Goal: Browse casually

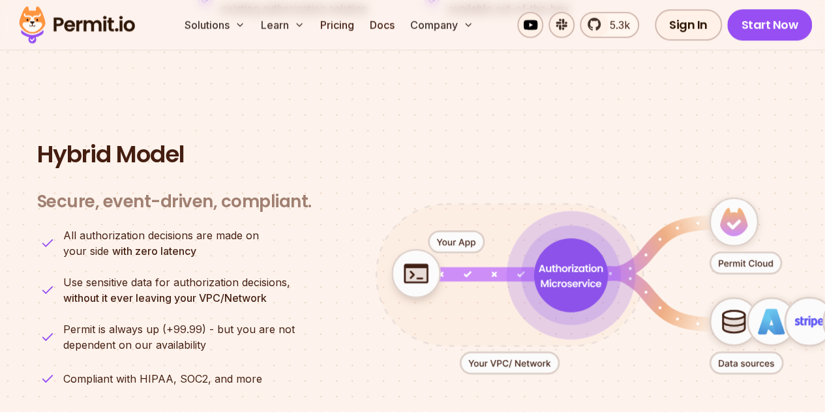
scroll to position [3127, 0]
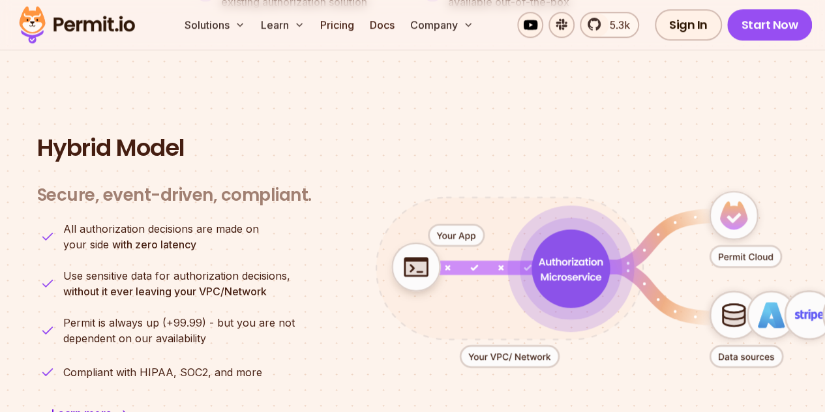
click at [406, 260] on icon "animation" at bounding box center [415, 268] width 23 height 17
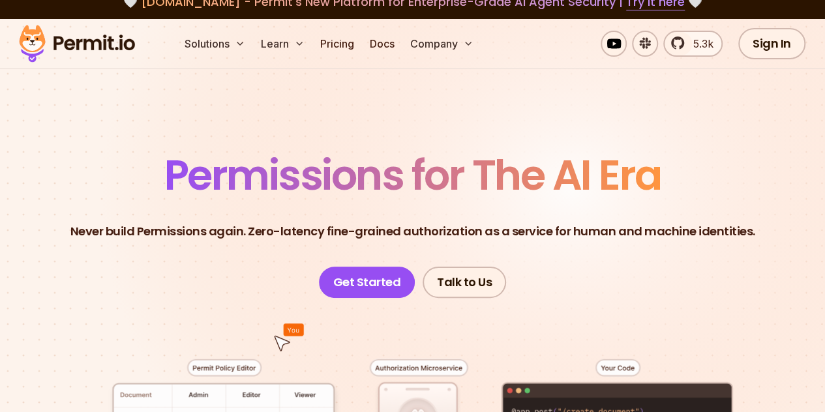
scroll to position [0, 0]
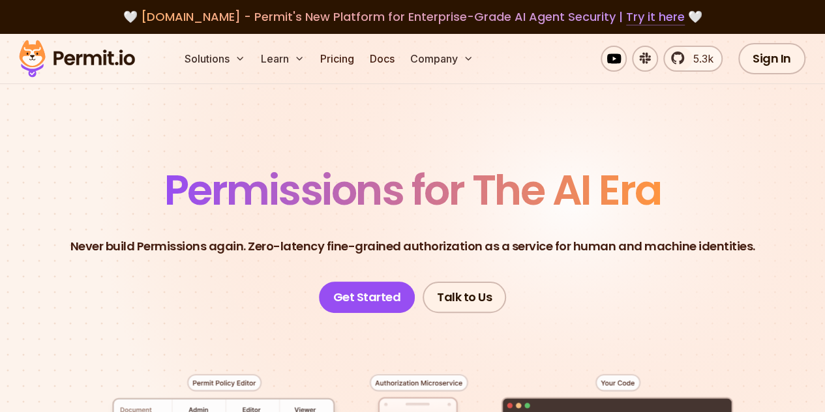
click at [626, 16] on link "Try it here" at bounding box center [655, 16] width 59 height 17
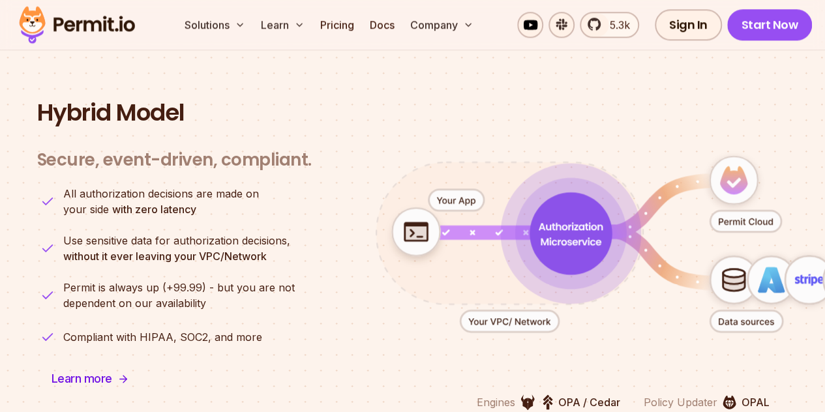
scroll to position [3175, 0]
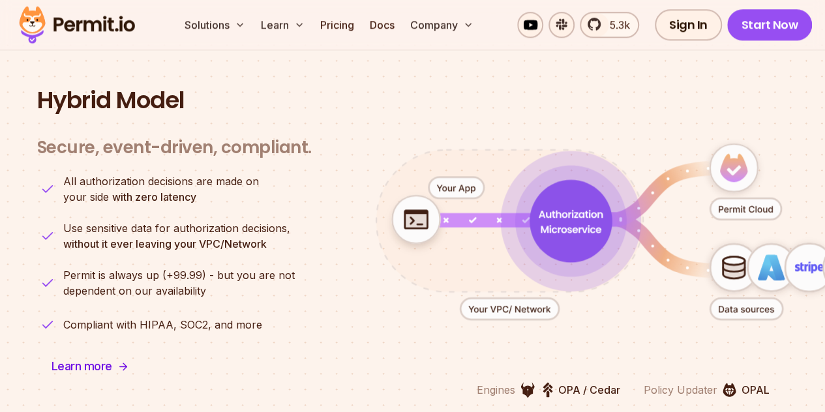
click at [740, 306] on icon "animation" at bounding box center [745, 309] width 55 height 7
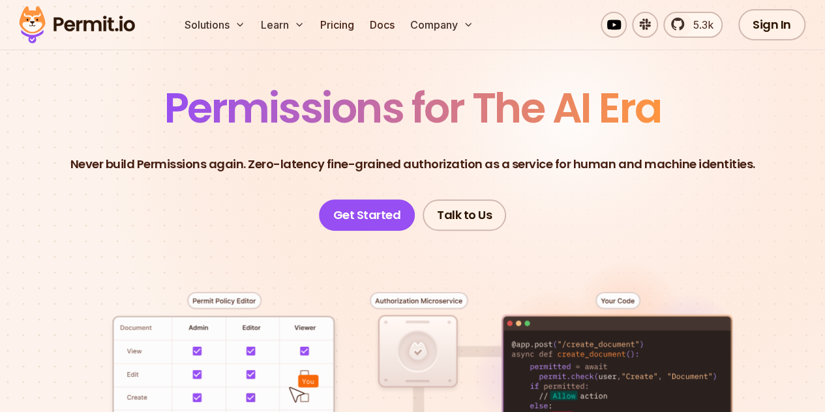
scroll to position [0, 0]
